Goal: Find specific page/section: Find specific page/section

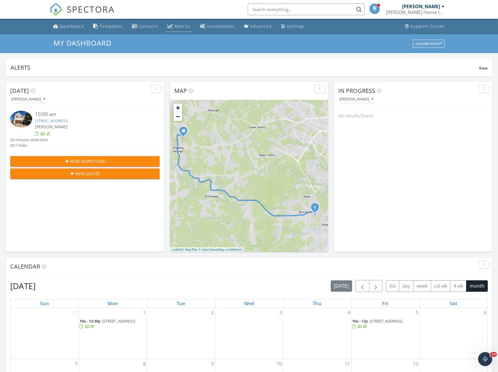
click at [172, 21] on link "Metrics" at bounding box center [179, 26] width 28 height 11
